Goal: Information Seeking & Learning: Learn about a topic

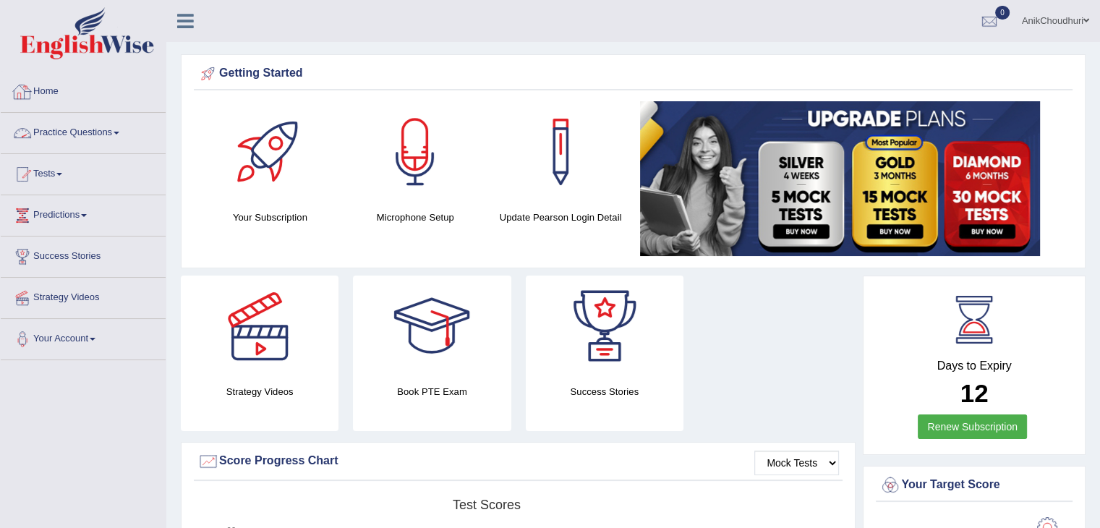
click at [96, 131] on link "Practice Questions" at bounding box center [83, 131] width 165 height 36
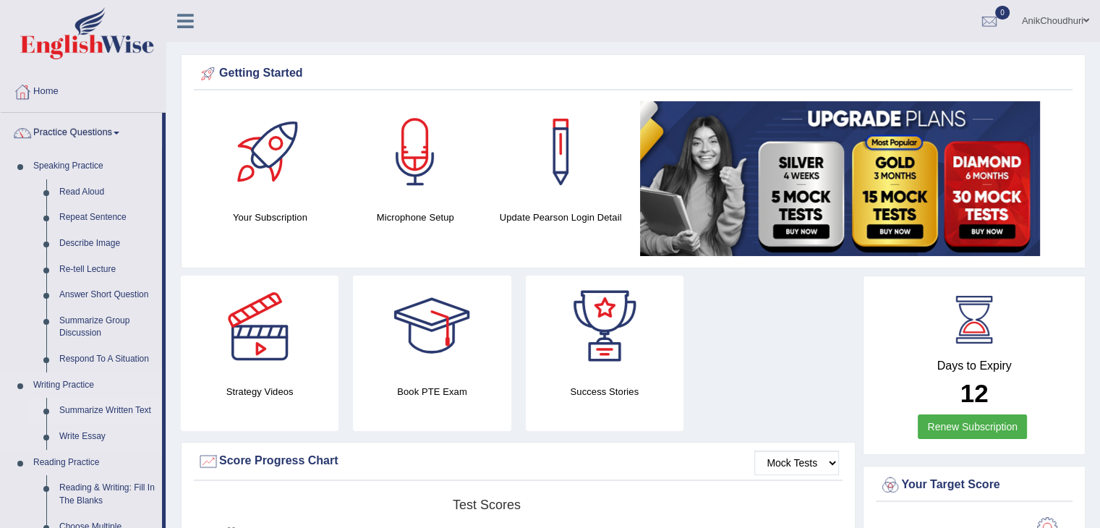
click at [100, 406] on link "Summarize Written Text" at bounding box center [107, 411] width 109 height 26
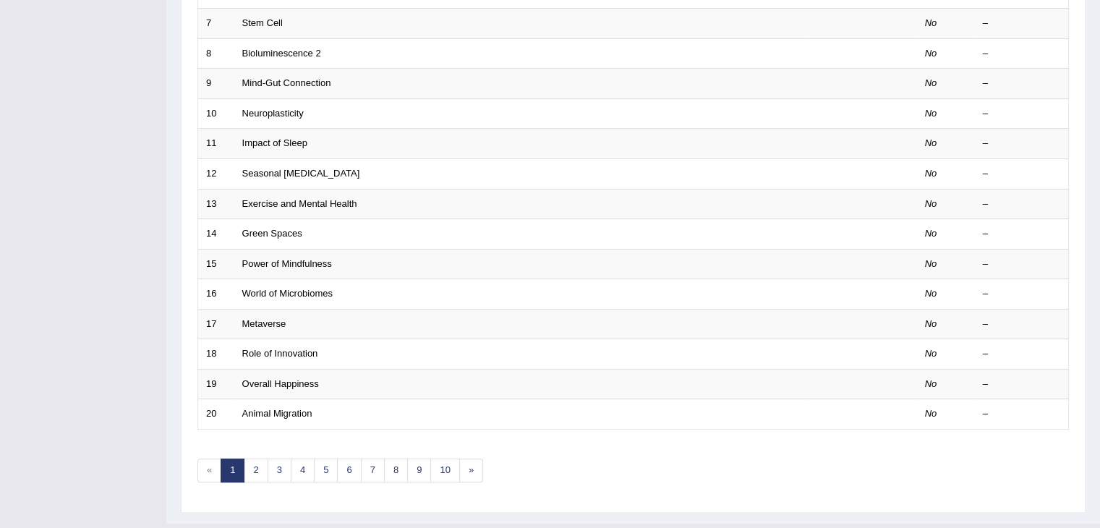
scroll to position [399, 0]
click at [259, 469] on link "2" at bounding box center [256, 469] width 24 height 24
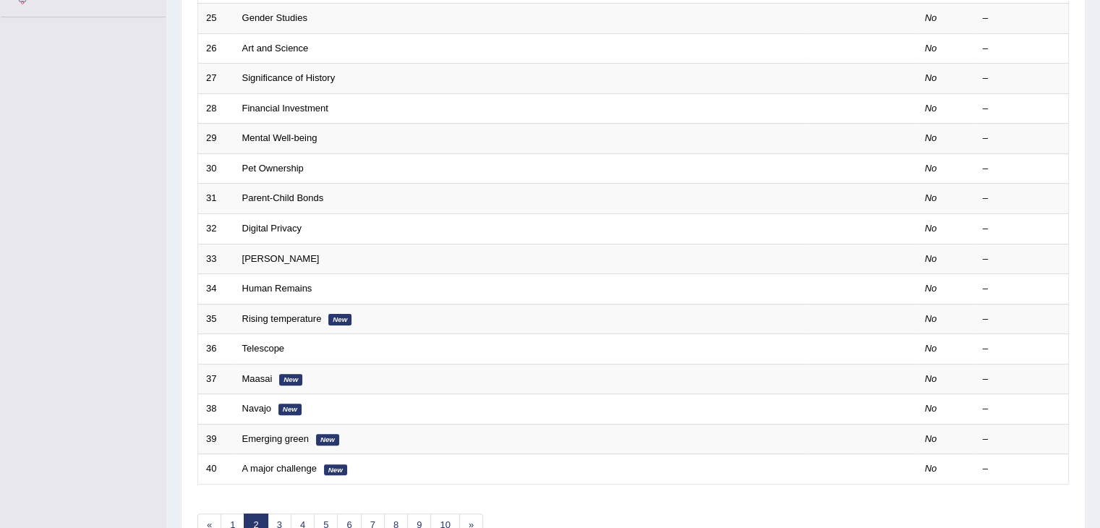
scroll to position [400, 0]
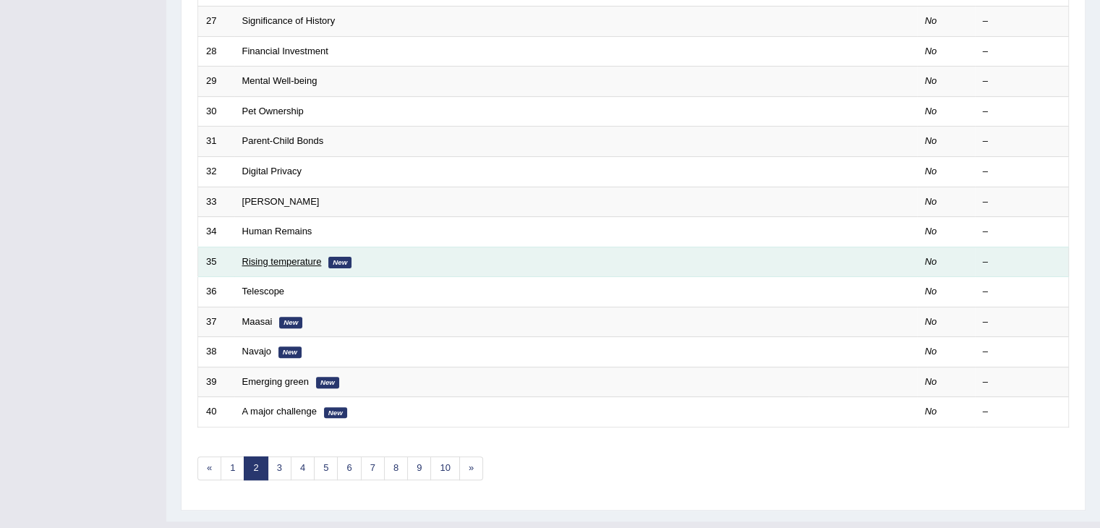
click at [282, 256] on link "Rising temperature" at bounding box center [282, 261] width 80 height 11
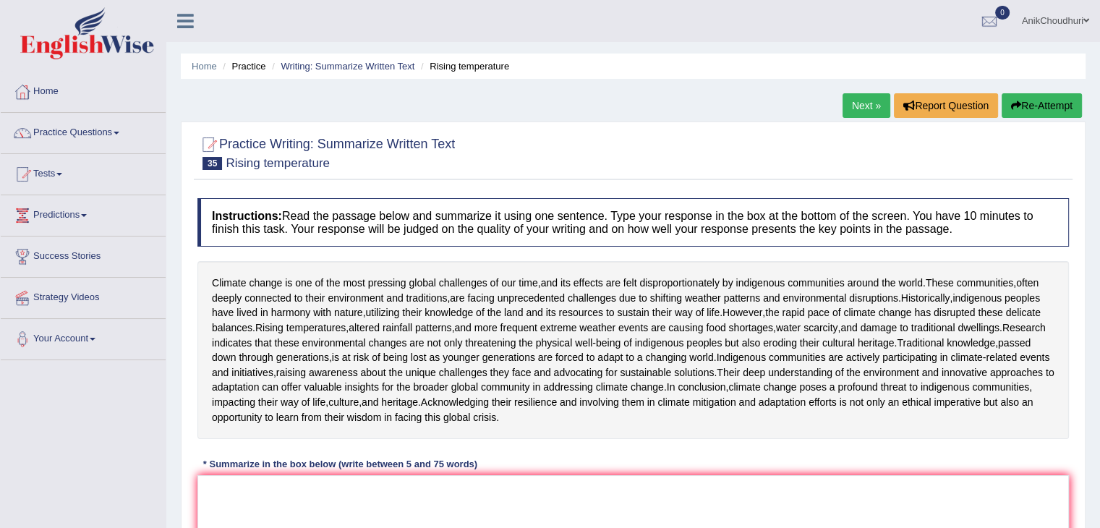
scroll to position [98, 0]
